Goal: Task Accomplishment & Management: Manage account settings

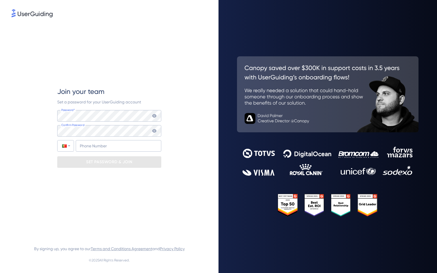
click at [21, 12] on img at bounding box center [32, 13] width 41 height 8
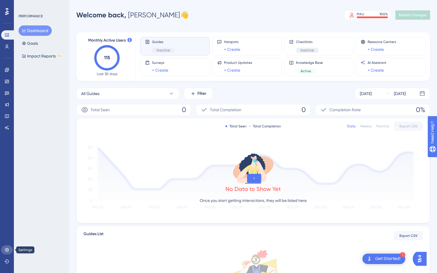
click at [9, 251] on icon at bounding box center [7, 250] width 5 height 5
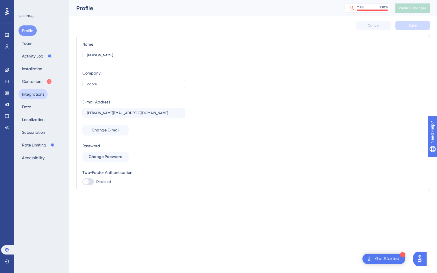
click at [35, 94] on button "Integrations" at bounding box center [32, 94] width 29 height 10
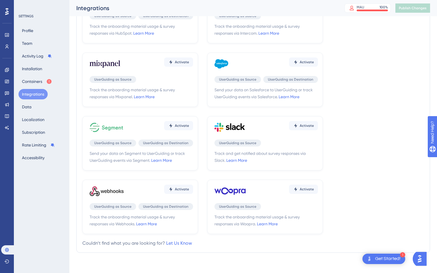
scroll to position [122, 0]
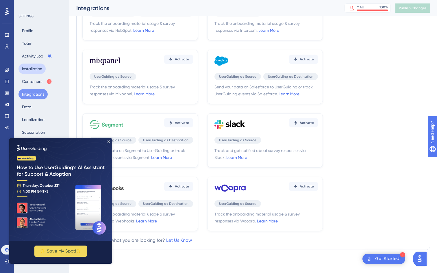
click at [35, 68] on button "Installation" at bounding box center [31, 69] width 27 height 10
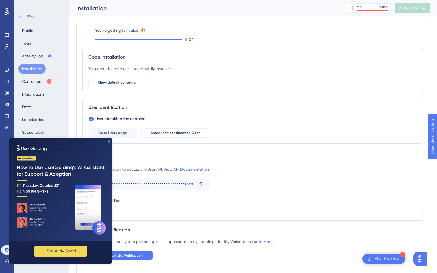
click at [109, 140] on img at bounding box center [60, 189] width 103 height 103
click at [28, 96] on button "Integrations" at bounding box center [32, 94] width 29 height 10
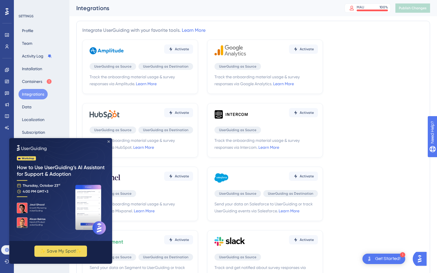
click at [108, 141] on icon "Close Preview" at bounding box center [108, 141] width 2 height 2
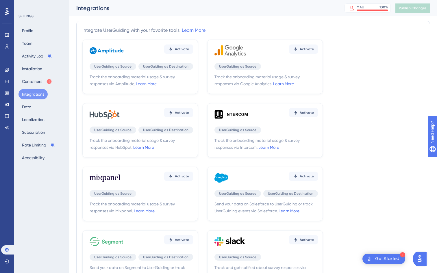
click at [38, 39] on div "Profile Team Activity Log Installation Containers Integrations Data Localizatio…" at bounding box center [41, 94] width 47 height 138
click at [35, 42] on button "Team" at bounding box center [26, 43] width 17 height 10
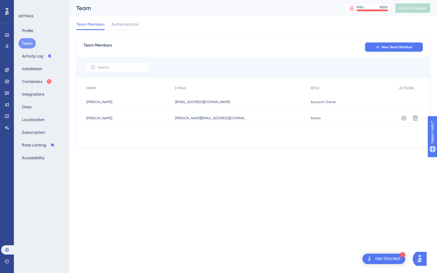
click at [385, 42] on div "New Team Member" at bounding box center [394, 47] width 58 height 10
click at [382, 45] on span "New Team Member" at bounding box center [397, 47] width 31 height 5
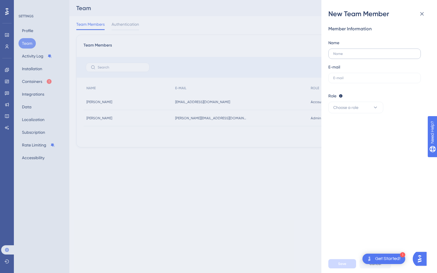
click at [369, 51] on label at bounding box center [374, 54] width 92 height 10
click at [369, 52] on input "text" at bounding box center [374, 54] width 83 height 4
type input "[PERSON_NAME]"
click at [368, 73] on label at bounding box center [374, 78] width 92 height 10
click at [368, 76] on input "text" at bounding box center [374, 78] width 83 height 4
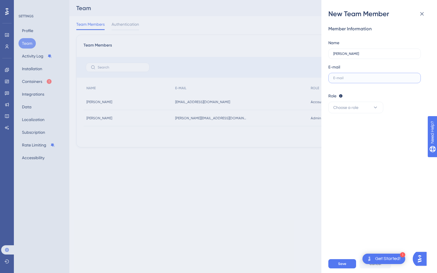
paste input "[PERSON_NAME][EMAIL_ADDRESS][DOMAIN_NAME]"
type input "[PERSON_NAME][EMAIL_ADDRESS][DOMAIN_NAME]"
click at [368, 110] on button "Choose a role" at bounding box center [355, 108] width 55 height 12
click at [353, 125] on div "Admin Admin" at bounding box center [356, 125] width 38 height 12
click at [344, 264] on span "Save" at bounding box center [342, 264] width 8 height 5
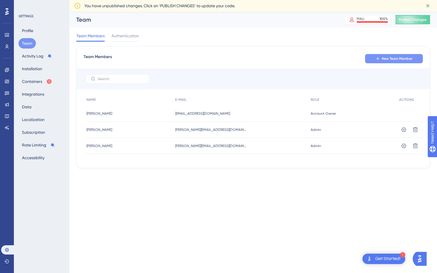
click at [394, 55] on button "New Team Member" at bounding box center [394, 58] width 58 height 9
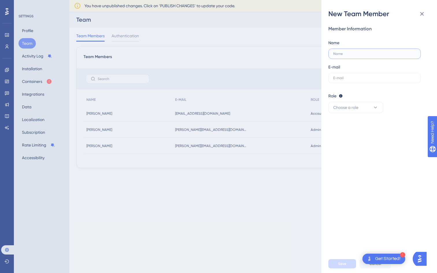
click at [335, 52] on input "text" at bounding box center [374, 54] width 83 height 4
click at [62, 54] on div "New Team Member Member Information Name E-mail Role Editor: Create & edit mater…" at bounding box center [218, 136] width 437 height 273
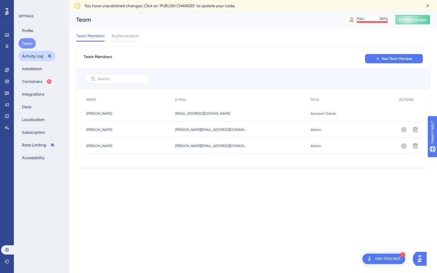
click at [29, 55] on button "Activity Log" at bounding box center [36, 56] width 37 height 10
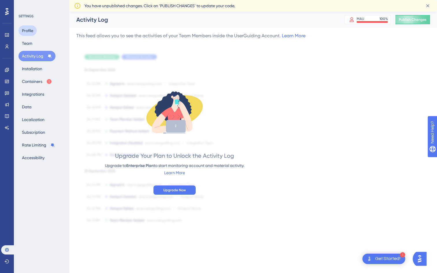
click at [31, 28] on button "Profile" at bounding box center [27, 30] width 18 height 10
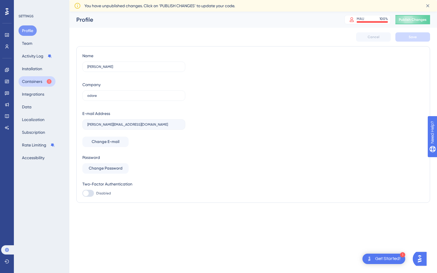
click at [33, 77] on button "Containers" at bounding box center [36, 81] width 37 height 10
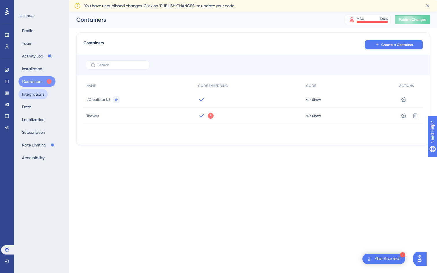
click at [35, 93] on button "Integrations" at bounding box center [32, 94] width 29 height 10
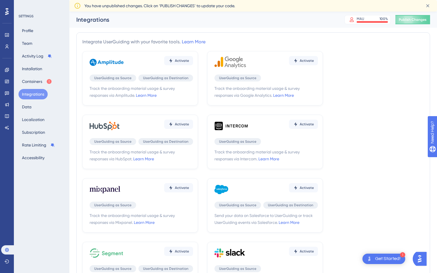
scroll to position [122, 0]
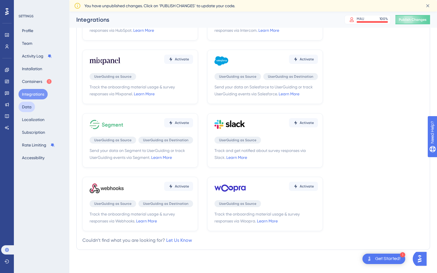
click at [34, 107] on button "Data" at bounding box center [26, 107] width 16 height 10
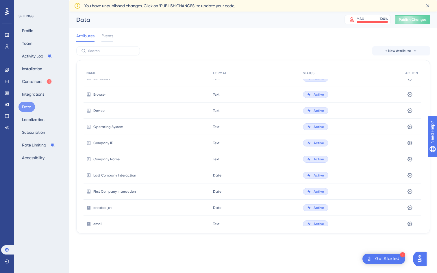
scroll to position [75, 0]
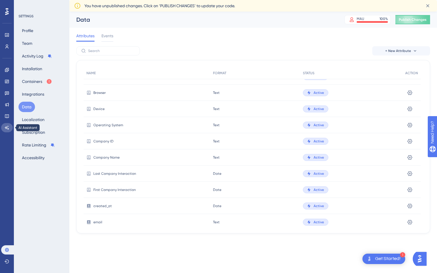
click at [5, 129] on icon at bounding box center [7, 127] width 5 height 5
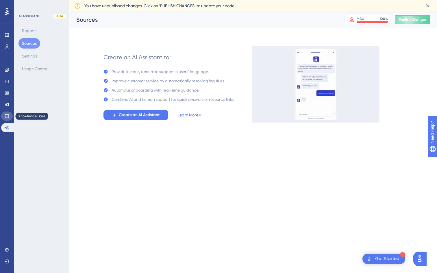
click at [7, 114] on icon at bounding box center [7, 116] width 5 height 5
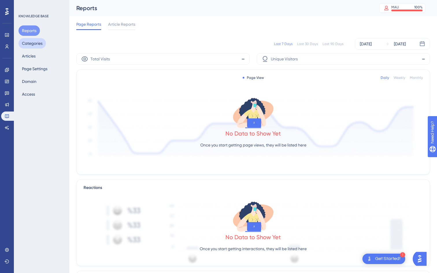
click at [38, 47] on button "Categories" at bounding box center [31, 43] width 27 height 10
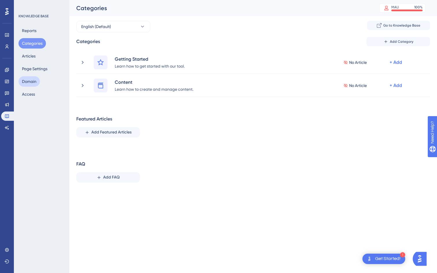
click at [31, 81] on button "Domain" at bounding box center [28, 81] width 21 height 10
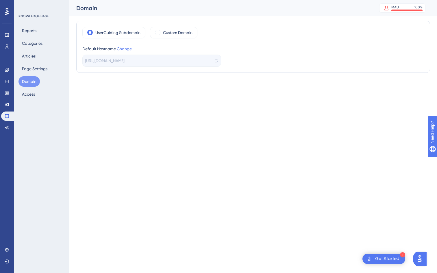
click at [8, 13] on icon at bounding box center [6, 11] width 3 height 7
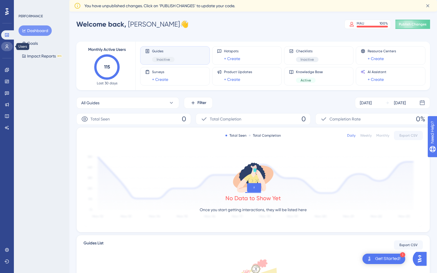
click at [6, 45] on icon at bounding box center [7, 46] width 5 height 5
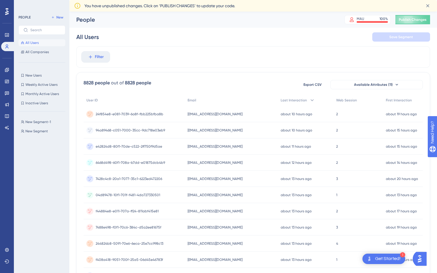
click at [84, 9] on div "You have unpublished changes. Click on ‘PUBLISH CHANGES’ to update your code." at bounding box center [253, 5] width 358 height 9
click at [5, 37] on link at bounding box center [7, 34] width 12 height 9
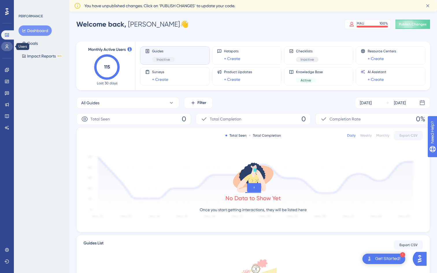
click at [5, 47] on icon at bounding box center [7, 46] width 5 height 5
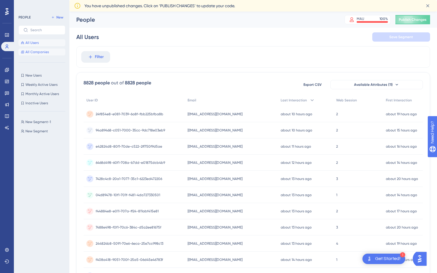
click at [43, 52] on span "All Companies" at bounding box center [36, 52] width 23 height 5
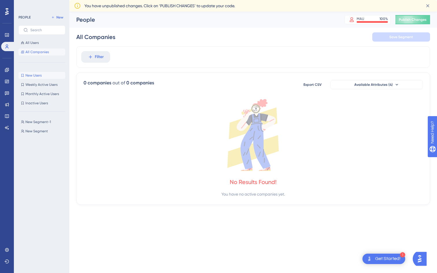
click at [33, 74] on span "New Users" at bounding box center [33, 75] width 16 height 5
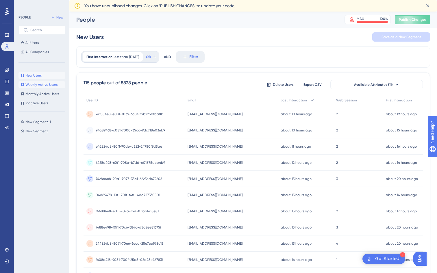
click at [39, 82] on span "Weekly Active Users" at bounding box center [41, 84] width 32 height 5
click at [36, 95] on span "Monthly Active Users" at bounding box center [42, 94] width 34 height 5
click at [33, 121] on span "New Segment-1" at bounding box center [37, 122] width 25 height 5
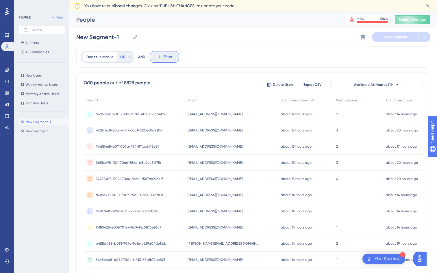
click at [165, 57] on span "Filter" at bounding box center [168, 56] width 9 height 7
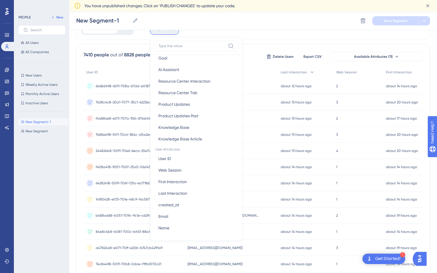
scroll to position [227, 0]
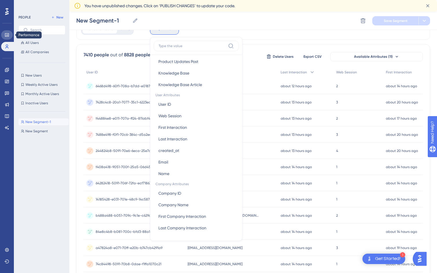
click at [9, 34] on link at bounding box center [7, 34] width 12 height 9
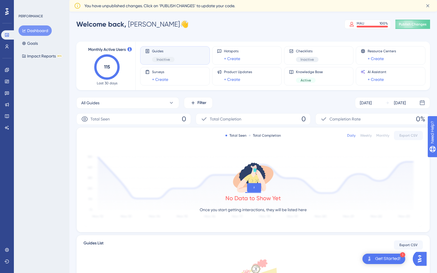
click at [41, 47] on div "Dashboard Goals Impact Reports BETA" at bounding box center [41, 43] width 47 height 36
click at [31, 45] on button "Goals" at bounding box center [29, 43] width 23 height 10
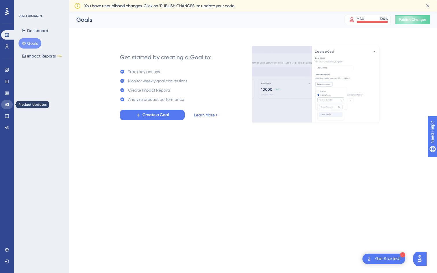
click at [7, 104] on icon at bounding box center [7, 105] width 4 height 4
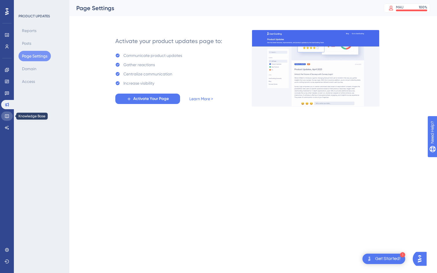
click at [5, 114] on icon at bounding box center [7, 116] width 5 height 5
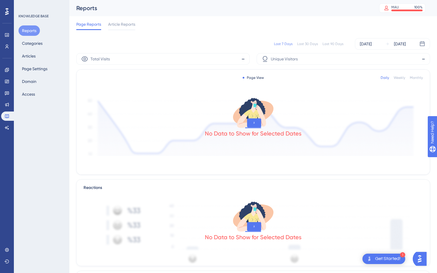
click at [1, 99] on div "Engagement Widgets Feedback Product Updates Knowledge Base AI Assistant" at bounding box center [7, 98] width 12 height 67
click at [5, 105] on icon at bounding box center [7, 104] width 5 height 5
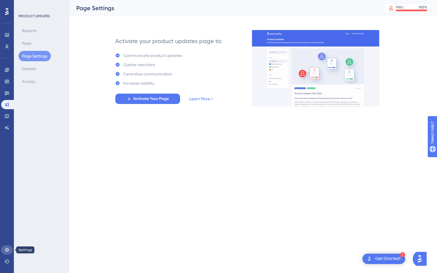
click at [9, 251] on icon at bounding box center [7, 250] width 5 height 5
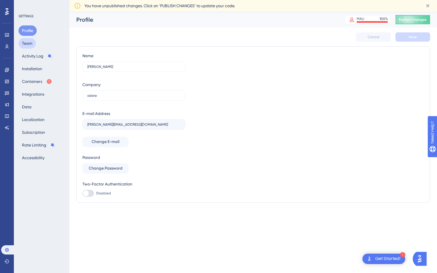
click at [33, 44] on button "Team" at bounding box center [26, 43] width 17 height 10
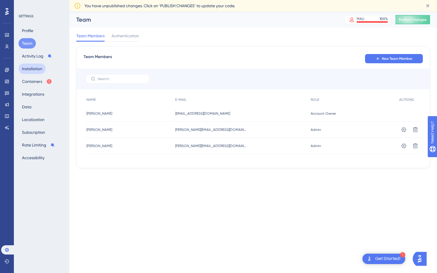
click at [35, 65] on button "Installation" at bounding box center [31, 69] width 27 height 10
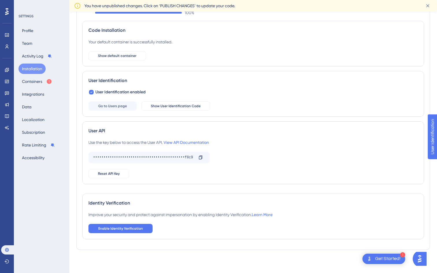
scroll to position [31, 0]
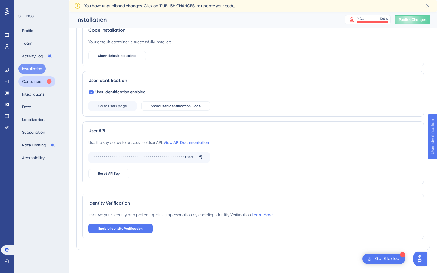
click at [36, 84] on button "Containers" at bounding box center [36, 81] width 37 height 10
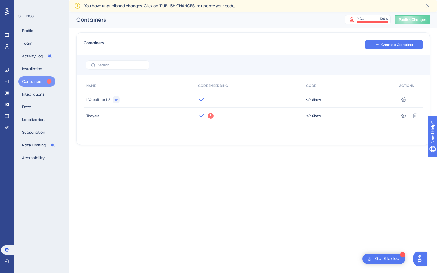
click at [41, 101] on div "Profile Team Activity Log Installation Containers Integrations Data Localizatio…" at bounding box center [41, 94] width 47 height 138
click at [30, 102] on button "Data" at bounding box center [26, 107] width 16 height 10
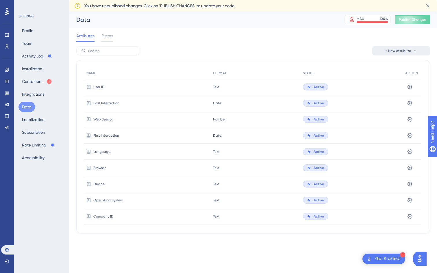
click at [401, 51] on span "+ New Attribute" at bounding box center [398, 51] width 26 height 5
click at [391, 69] on span "Custom Attribute" at bounding box center [396, 67] width 31 height 7
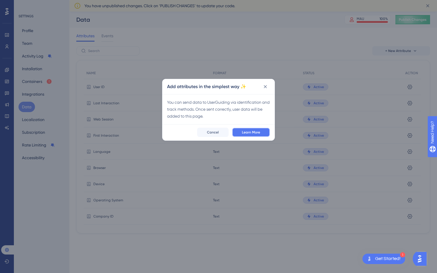
click at [250, 131] on span "Learn More" at bounding box center [251, 132] width 18 height 5
